Goal: Transaction & Acquisition: Purchase product/service

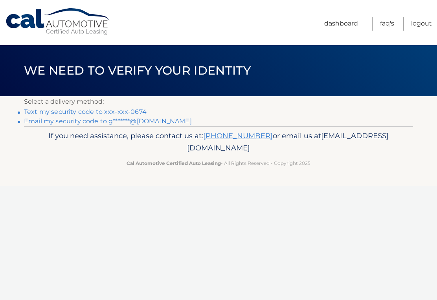
click at [140, 111] on link "Text my security code to xxx-xxx-0674" at bounding box center [85, 111] width 123 height 7
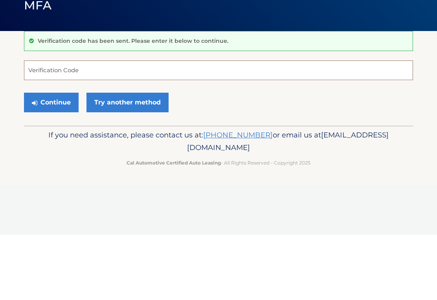
click at [52, 126] on input "Verification Code" at bounding box center [218, 136] width 389 height 20
type input "949823"
click at [54, 158] on button "Continue" at bounding box center [51, 168] width 55 height 20
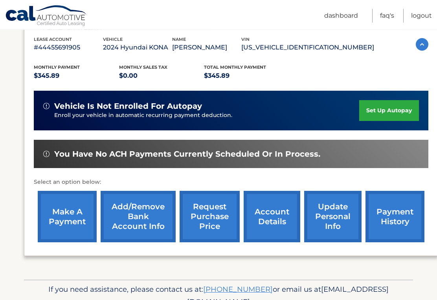
scroll to position [138, 0]
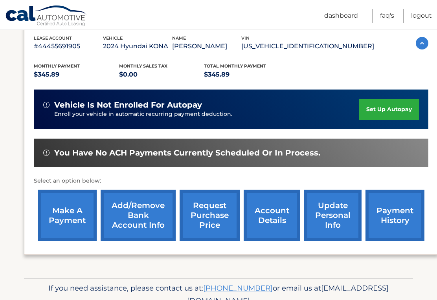
click at [65, 213] on link "make a payment" at bounding box center [67, 216] width 59 height 52
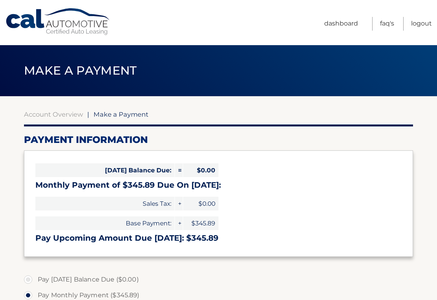
select select "YWY2ZGMxOTMtOTU4OS00NTUwLTliNGMtYmZiMDZjNTI1NjQx"
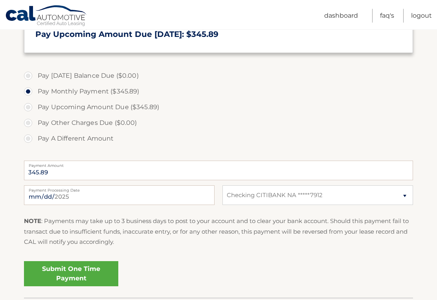
scroll to position [205, 0]
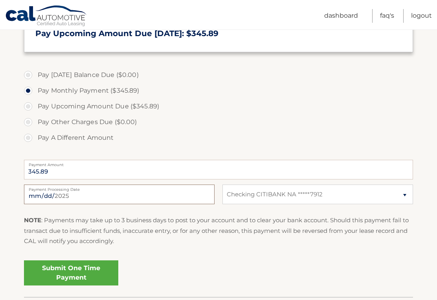
click at [185, 197] on input "[DATE]" at bounding box center [119, 195] width 191 height 20
type input "2025-10-08"
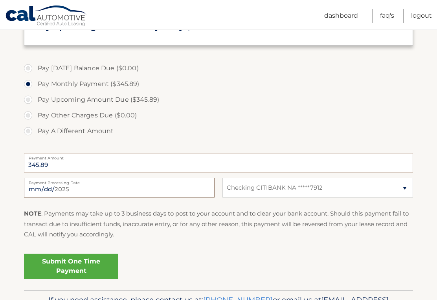
scroll to position [247, 0]
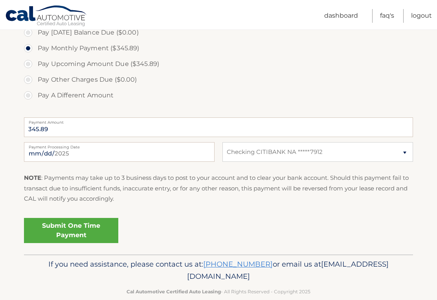
click at [91, 230] on link "Submit One Time Payment" at bounding box center [71, 230] width 94 height 25
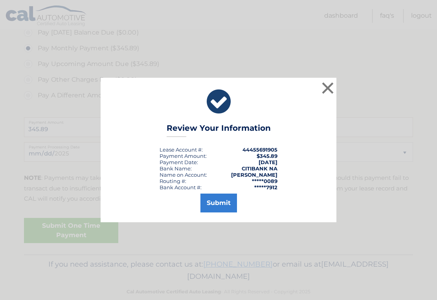
click at [228, 205] on button "Submit" at bounding box center [219, 203] width 37 height 19
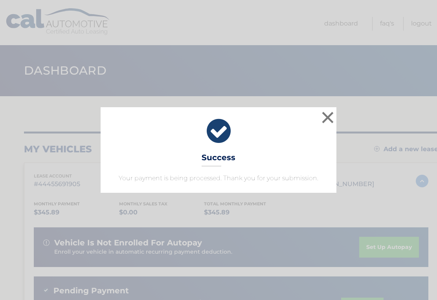
click at [329, 120] on button "×" at bounding box center [328, 118] width 16 height 16
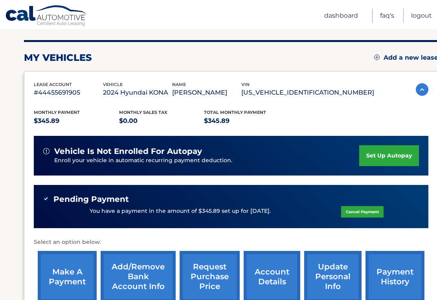
scroll to position [92, 0]
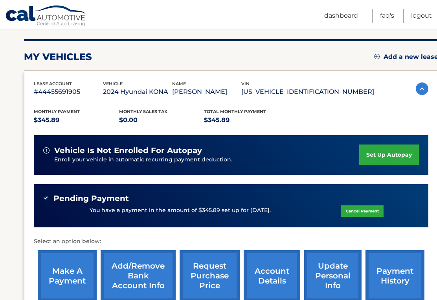
click at [424, 17] on link "Logout" at bounding box center [421, 16] width 21 height 14
